Goal: Find specific page/section: Find specific page/section

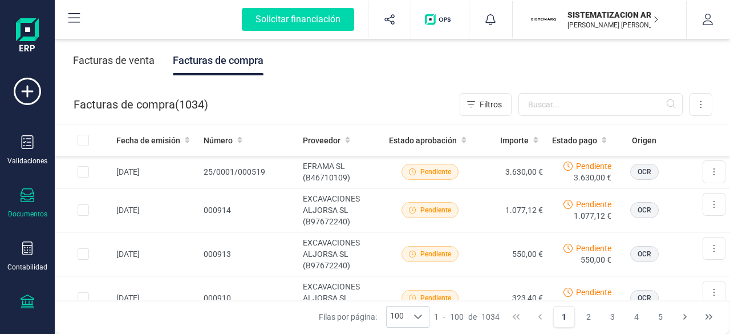
click at [31, 301] on icon at bounding box center [28, 301] width 14 height 14
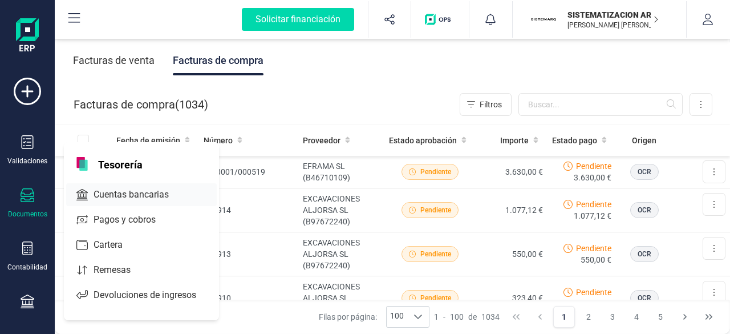
click at [155, 193] on span "Cuentas bancarias" at bounding box center [139, 195] width 100 height 14
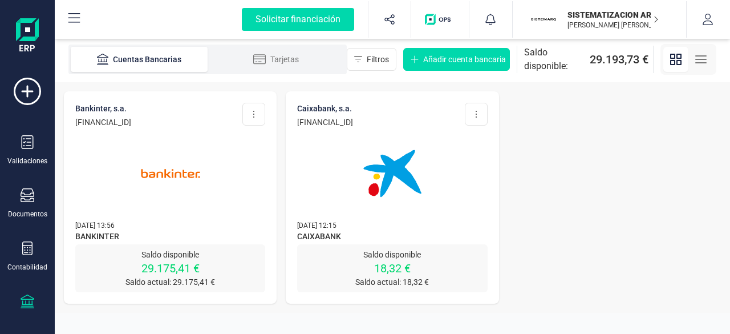
click at [216, 188] on img at bounding box center [171, 173] width 96 height 96
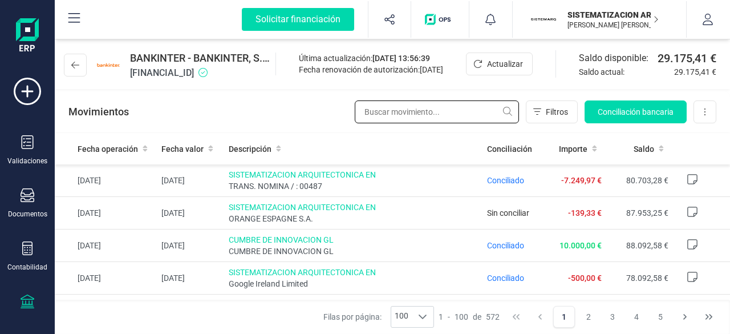
click at [445, 111] on input "text" at bounding box center [437, 111] width 164 height 23
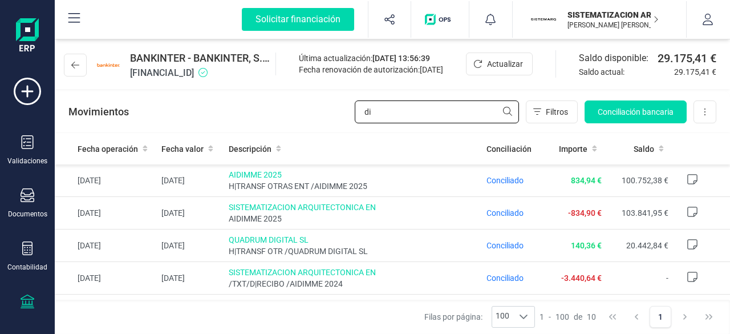
type input "d"
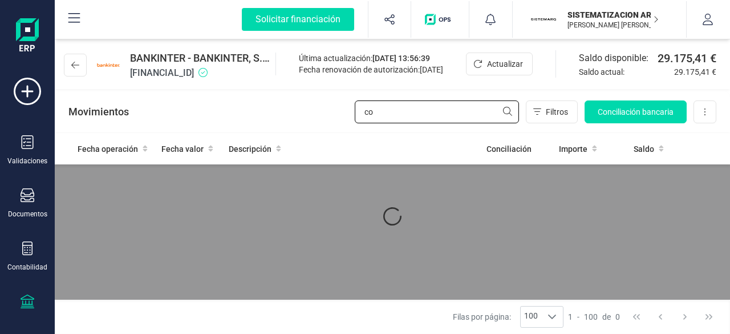
type input "c"
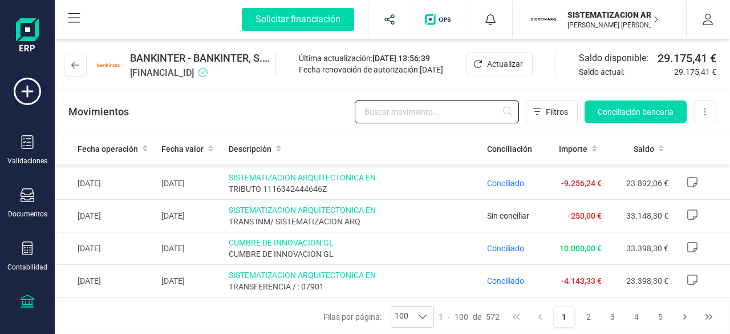
scroll to position [1484, 0]
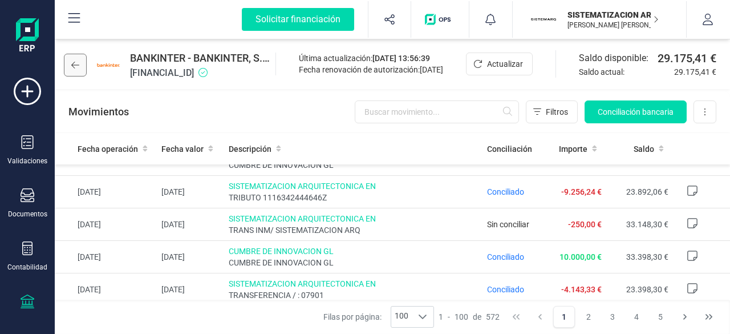
click at [85, 71] on button at bounding box center [75, 65] width 23 height 23
